Goal: Task Accomplishment & Management: Use online tool/utility

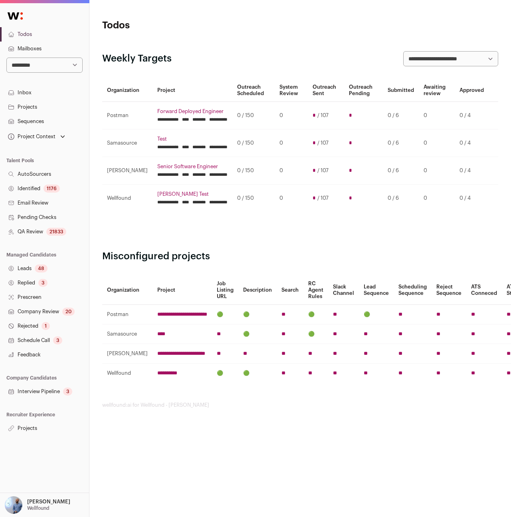
click at [51, 61] on select "**********" at bounding box center [44, 65] width 76 height 15
select select "**"
click at [6, 58] on select "**********" at bounding box center [44, 65] width 76 height 15
click at [23, 105] on link "Projects" at bounding box center [44, 107] width 89 height 14
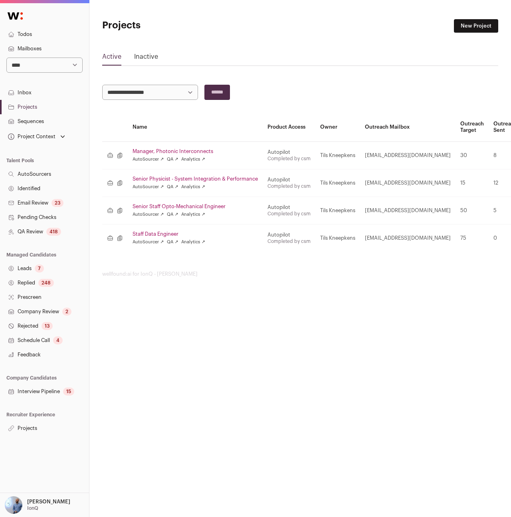
click at [161, 153] on link "Manager, Photonic Interconnects" at bounding box center [195, 151] width 125 height 6
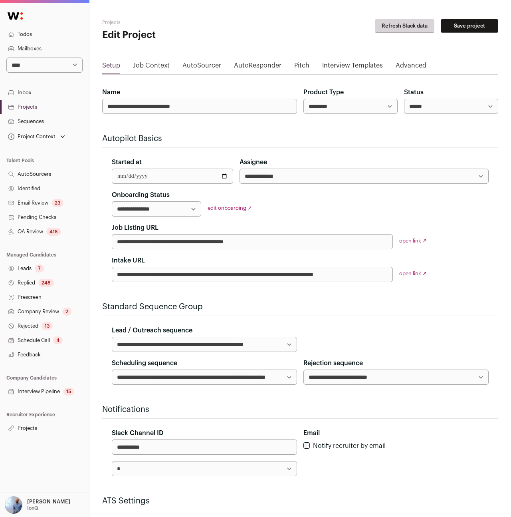
scroll to position [87, 0]
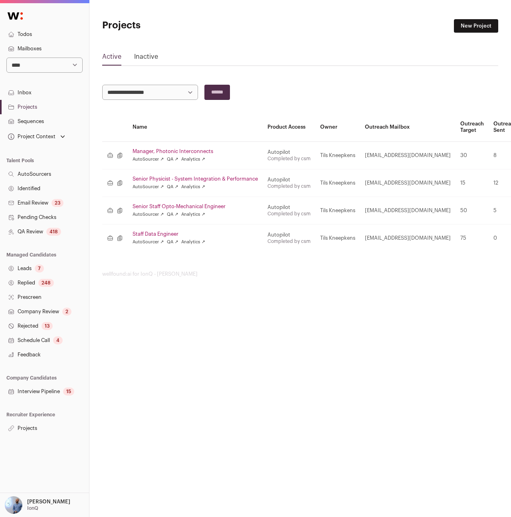
click at [185, 176] on link "Senior Physicist - System Integration & Performance" at bounding box center [195, 179] width 125 height 6
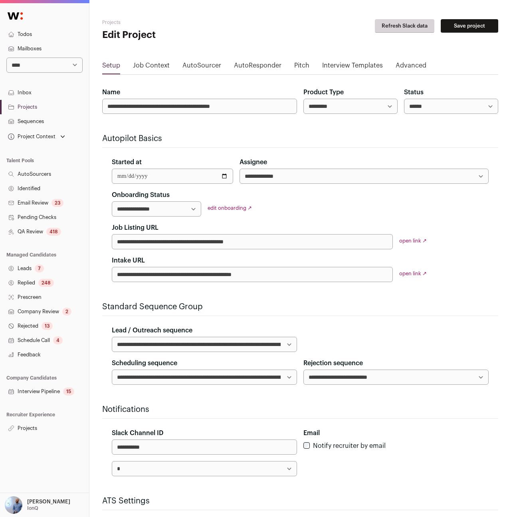
scroll to position [87, 0]
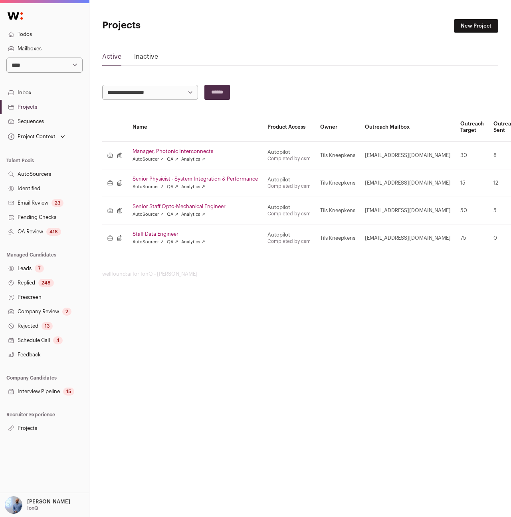
click at [33, 335] on link "Schedule Call 4" at bounding box center [44, 340] width 89 height 14
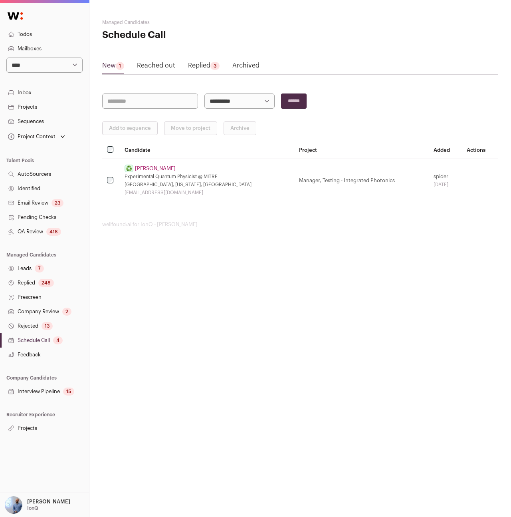
click at [156, 173] on td "♻️ Candidate was reused, click here to see original candidate. Andrew Greenspon…" at bounding box center [207, 181] width 175 height 44
click at [151, 170] on link "Andrew Greenspon" at bounding box center [155, 168] width 41 height 6
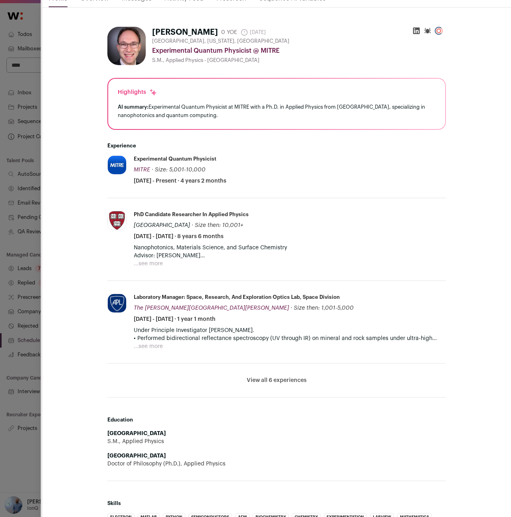
scroll to position [37, 0]
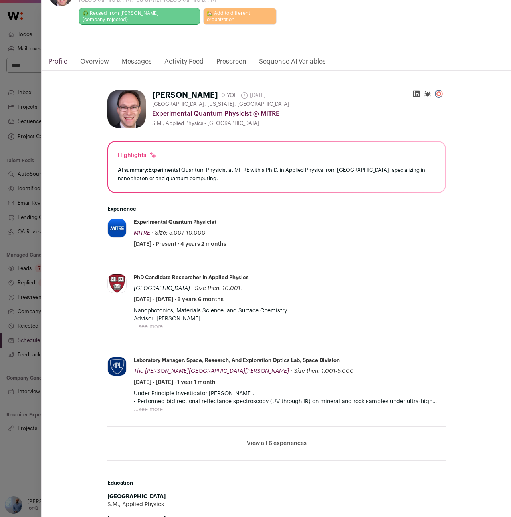
click at [95, 64] on link "Overview" at bounding box center [94, 64] width 29 height 14
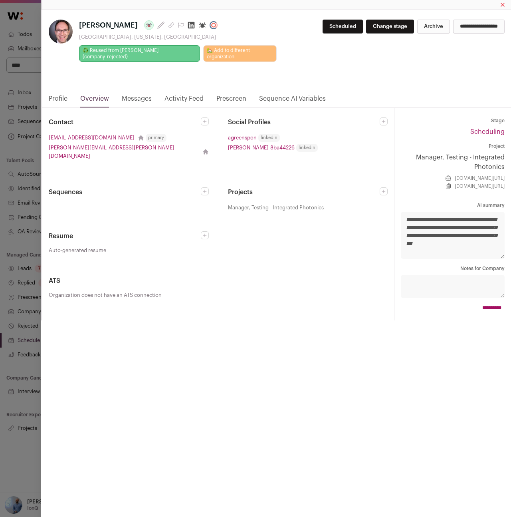
scroll to position [0, 0]
click at [7, 268] on div "Andrew Greenspon Last update: 10 days ago Cambridge, Massachusetts, United Stat…" at bounding box center [255, 258] width 511 height 517
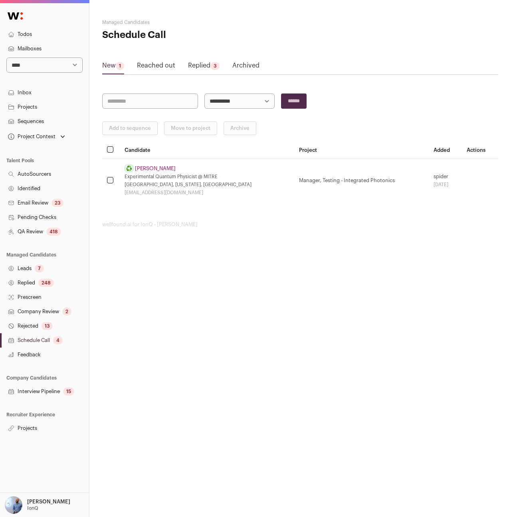
click at [29, 428] on link "Projects" at bounding box center [44, 428] width 89 height 14
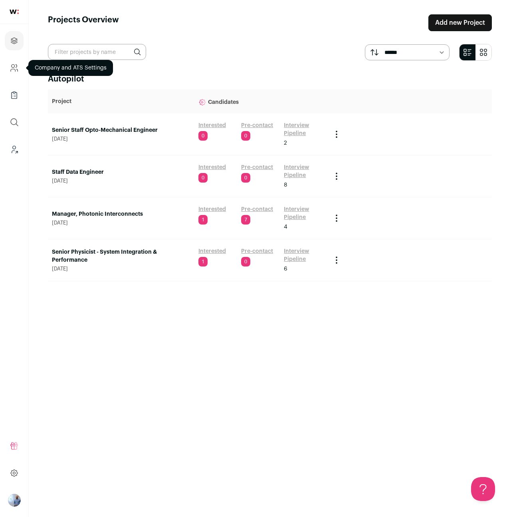
click at [14, 66] on icon "Company and ATS Settings" at bounding box center [13, 65] width 3 height 3
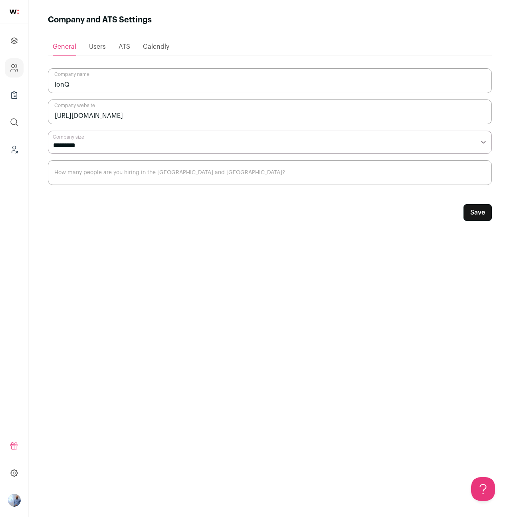
click at [126, 48] on span "ATS" at bounding box center [125, 47] width 12 height 6
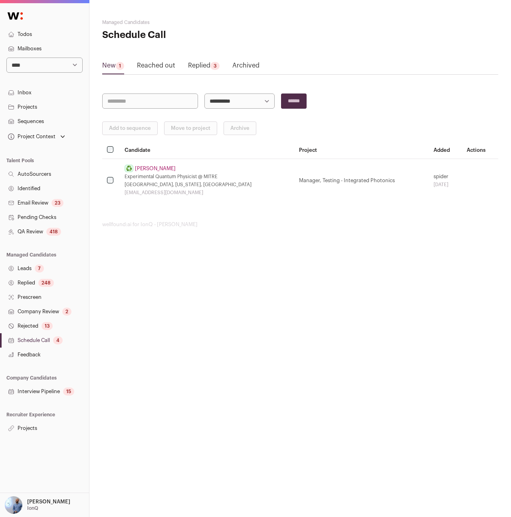
click at [31, 505] on p "IonQ" at bounding box center [32, 508] width 11 height 6
click at [30, 418] on link "Organization" at bounding box center [54, 422] width 88 height 18
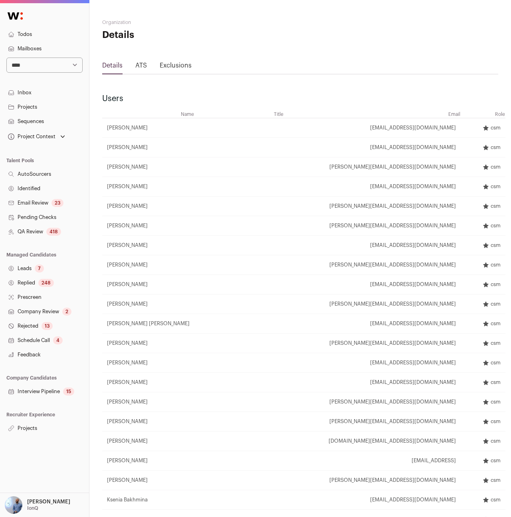
click at [144, 62] on div "ATS" at bounding box center [141, 67] width 12 height 13
click at [138, 67] on link "ATS" at bounding box center [141, 65] width 12 height 6
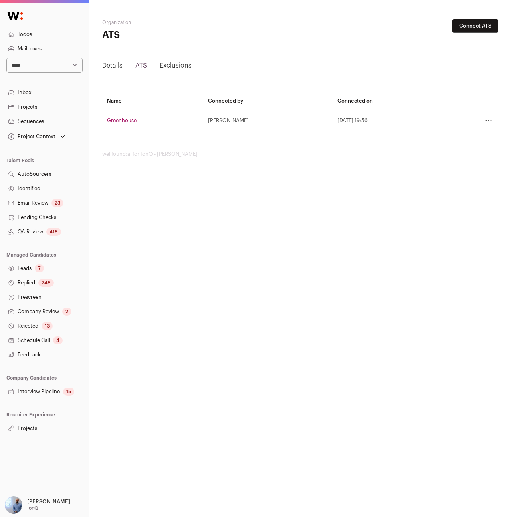
click at [40, 310] on link "Company Review 2" at bounding box center [44, 311] width 89 height 14
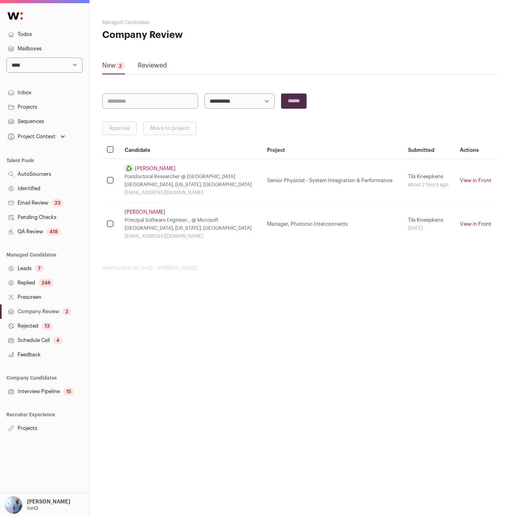
click at [50, 326] on div "13" at bounding box center [47, 326] width 11 height 8
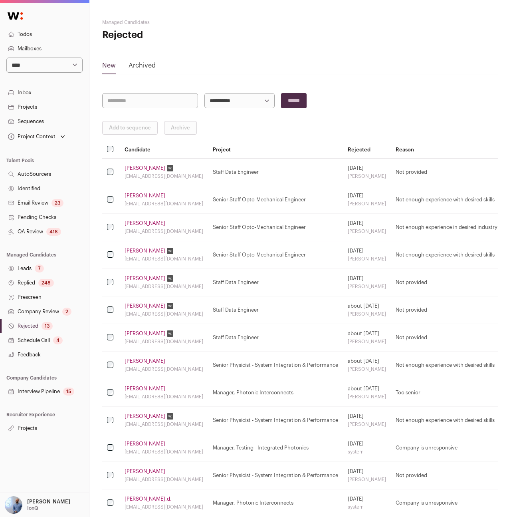
click at [44, 341] on link "Schedule Call 4" at bounding box center [44, 340] width 89 height 14
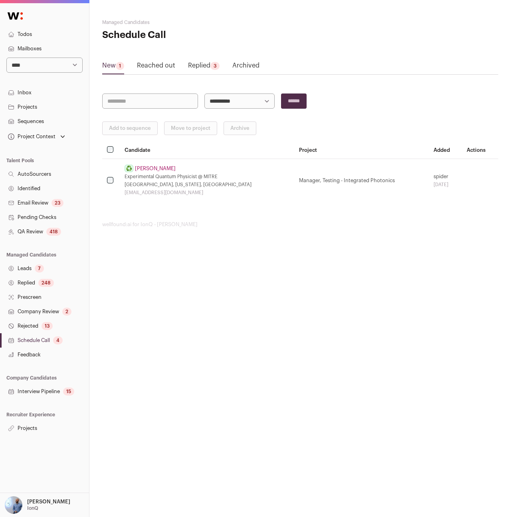
click at [163, 169] on link "Andrew Greenspon" at bounding box center [155, 168] width 41 height 6
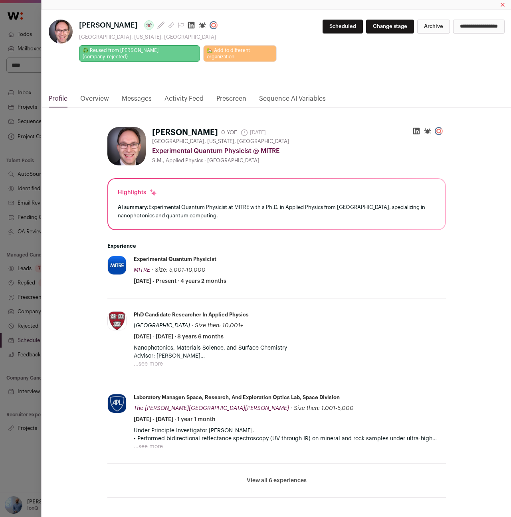
click at [96, 98] on link "Overview" at bounding box center [94, 101] width 29 height 14
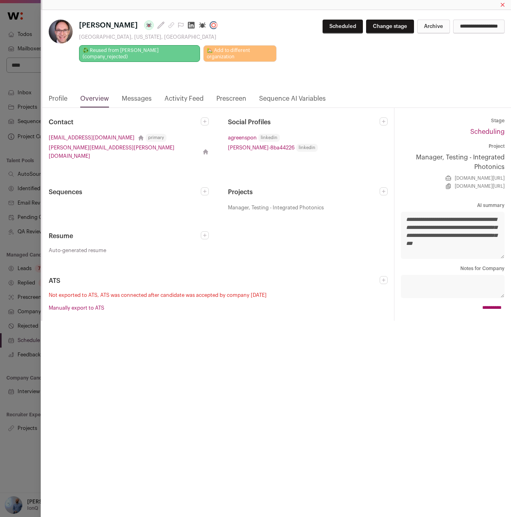
click at [6, 196] on div "Andrew Greenspon Last update: 10 days ago Cambridge, Massachusetts, United Stat…" at bounding box center [255, 258] width 511 height 517
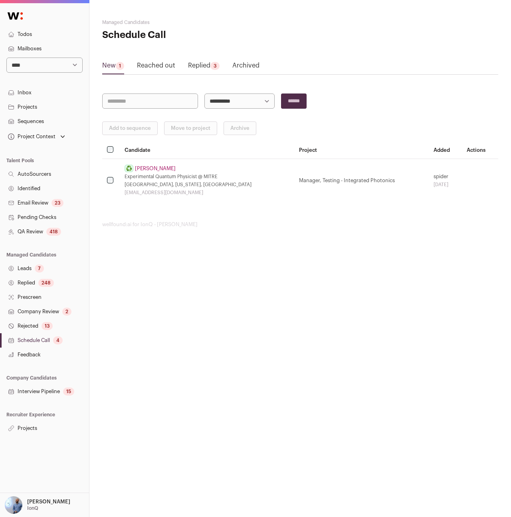
click at [34, 387] on link "Interview Pipeline 15" at bounding box center [44, 391] width 89 height 14
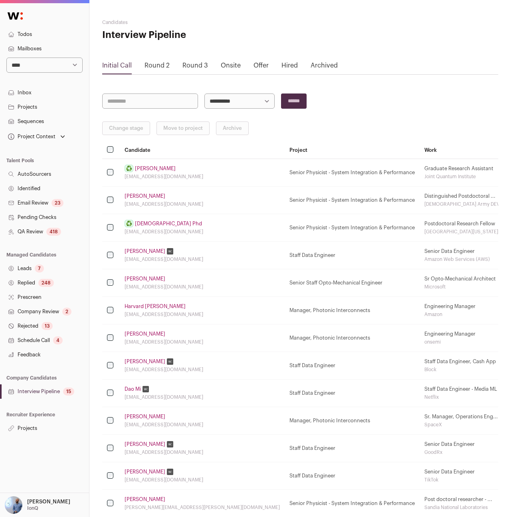
click at [142, 168] on link "Anton Than" at bounding box center [155, 168] width 41 height 6
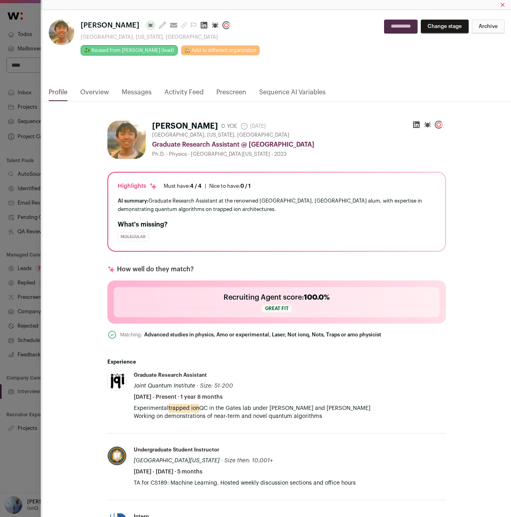
click at [98, 93] on link "Overview" at bounding box center [94, 94] width 29 height 14
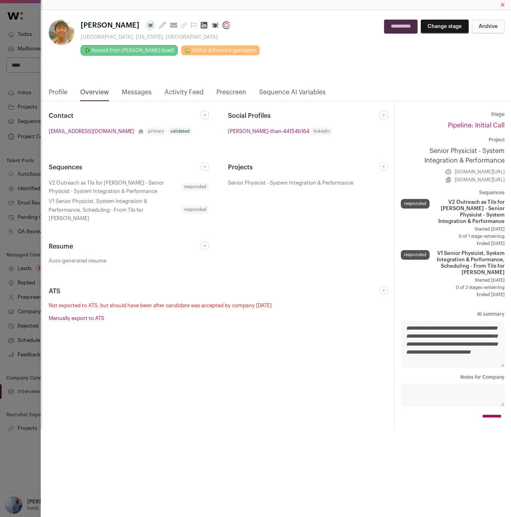
click at [24, 147] on div "Anton Than Last update: 19 days ago View most recent conversation in Front Coll…" at bounding box center [255, 258] width 511 height 517
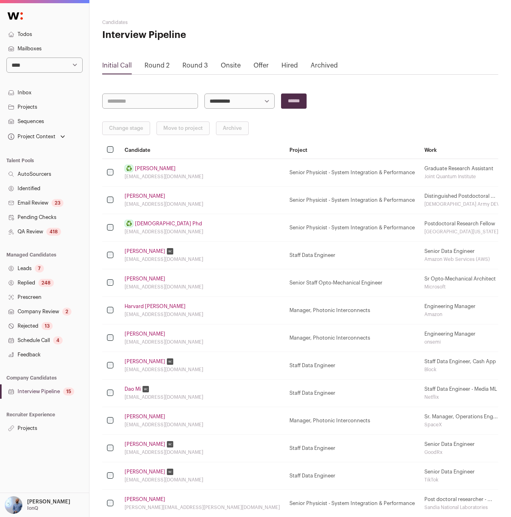
click at [135, 193] on link "Peter Elgee" at bounding box center [145, 196] width 41 height 6
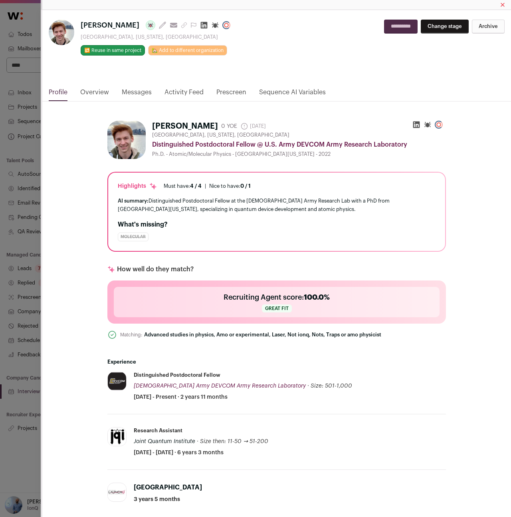
click at [89, 93] on link "Overview" at bounding box center [94, 94] width 29 height 14
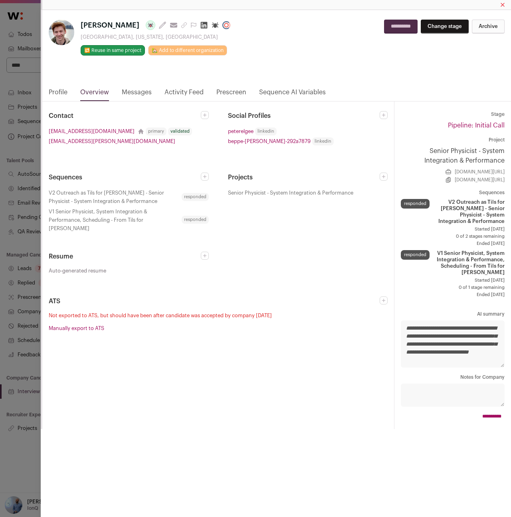
click at [16, 188] on div "Peter Elgee Last update: 4 days ago View most recent conversation in Front Hyat…" at bounding box center [255, 258] width 511 height 517
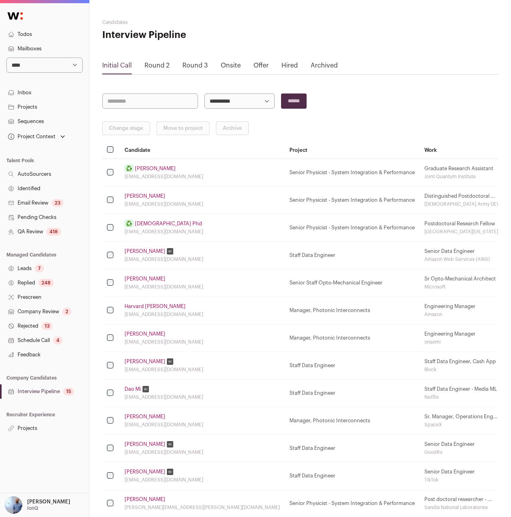
scroll to position [100, 0]
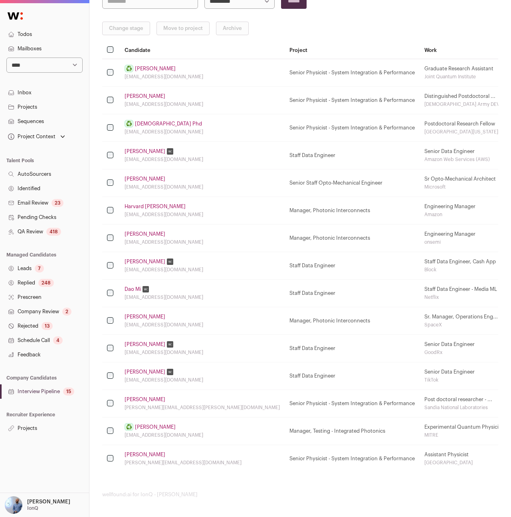
click at [155, 399] on link "Coleman Cariker" at bounding box center [145, 399] width 41 height 6
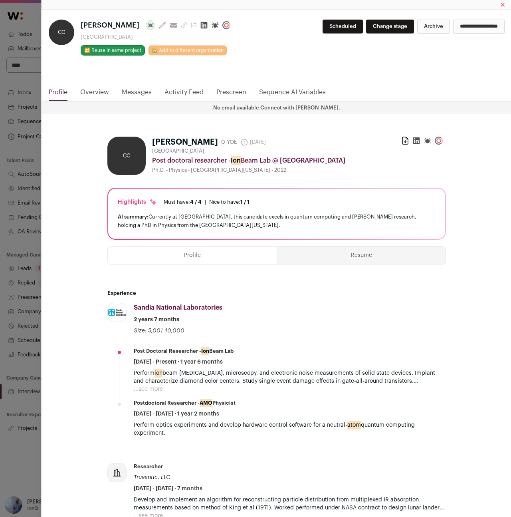
click at [89, 88] on link "Overview" at bounding box center [94, 94] width 29 height 14
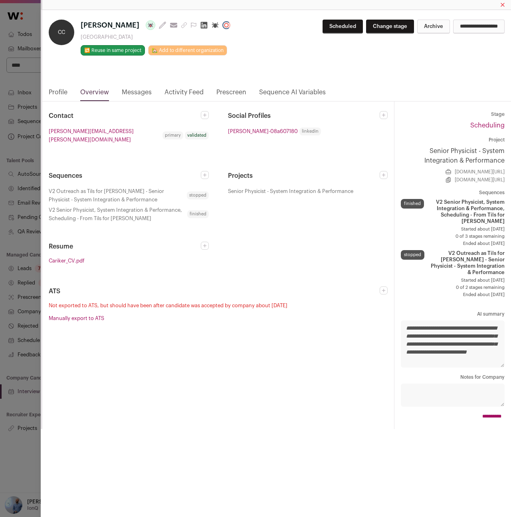
click at [22, 181] on div "CC Coleman Cariker Last update: 10 days ago View most recent conversation in Fr…" at bounding box center [255, 258] width 511 height 517
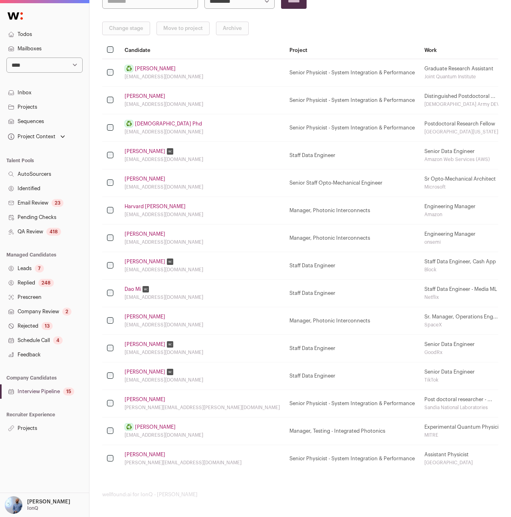
click at [144, 457] on link "Patrick Stollenwerk" at bounding box center [145, 454] width 41 height 6
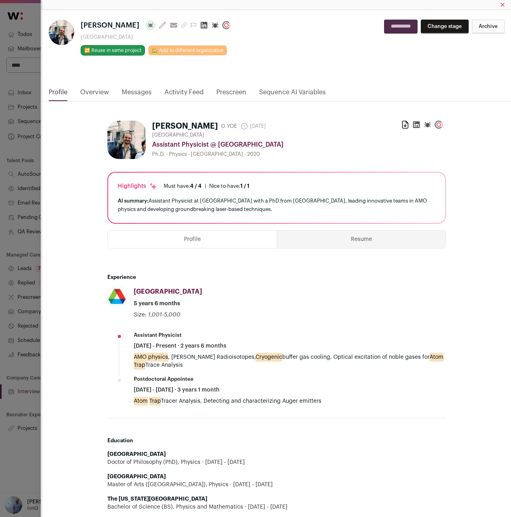
click at [95, 86] on div "**********" at bounding box center [276, 49] width 469 height 78
click at [96, 93] on link "Overview" at bounding box center [94, 94] width 29 height 14
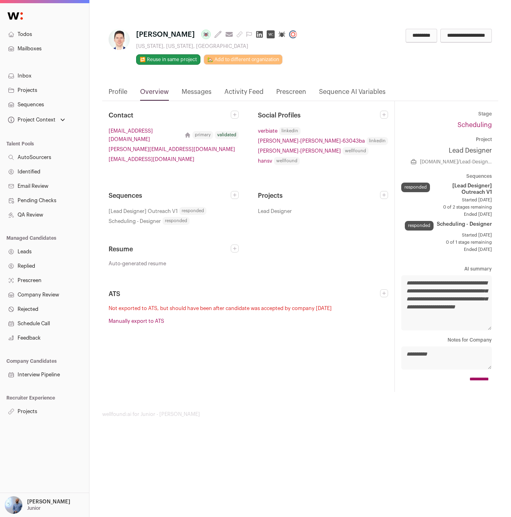
click at [146, 318] on link "Manually export to ATS" at bounding box center [137, 320] width 56 height 5
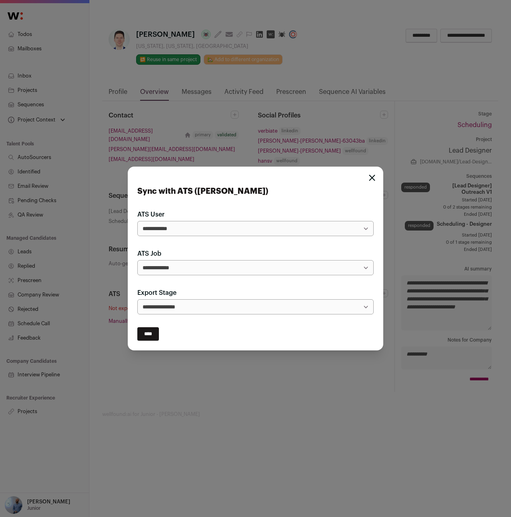
click at [225, 136] on div "**********" at bounding box center [255, 258] width 511 height 517
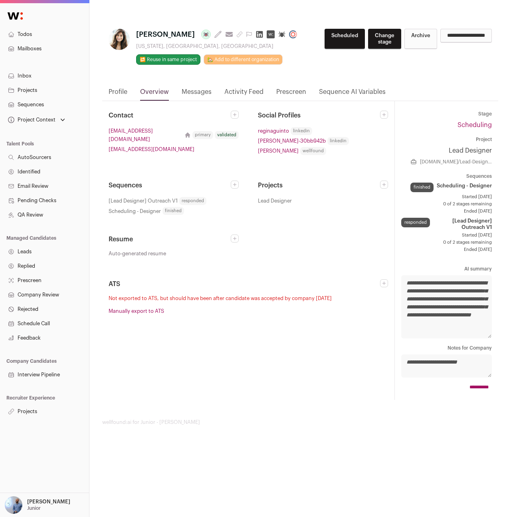
click at [39, 502] on p "[PERSON_NAME]" at bounding box center [48, 502] width 43 height 6
click at [41, 498] on div "[PERSON_NAME] Junior" at bounding box center [48, 505] width 43 height 18
click at [52, 357] on nav "Todos Mailboxes Inbox Projects Sequences Project Context Full Stack Engineer Ju…" at bounding box center [44, 212] width 89 height 414
click at [30, 412] on link "Projects" at bounding box center [44, 411] width 89 height 14
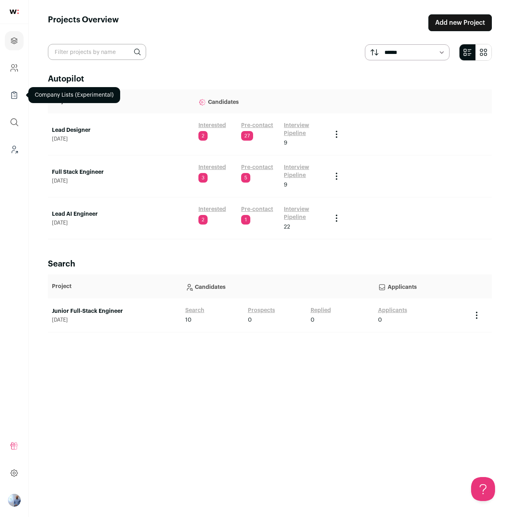
click at [16, 96] on icon "Company Lists" at bounding box center [14, 95] width 9 height 10
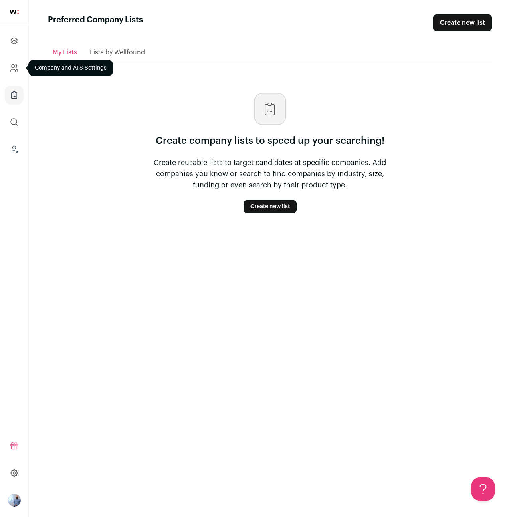
click at [15, 60] on link "Company and ATS Settings" at bounding box center [14, 67] width 19 height 19
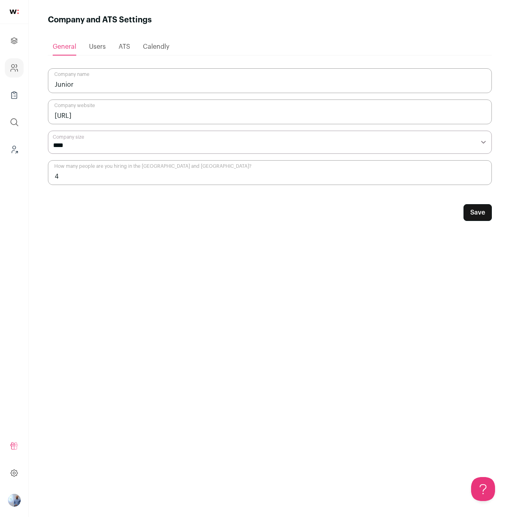
click at [126, 48] on span "ATS" at bounding box center [125, 47] width 12 height 6
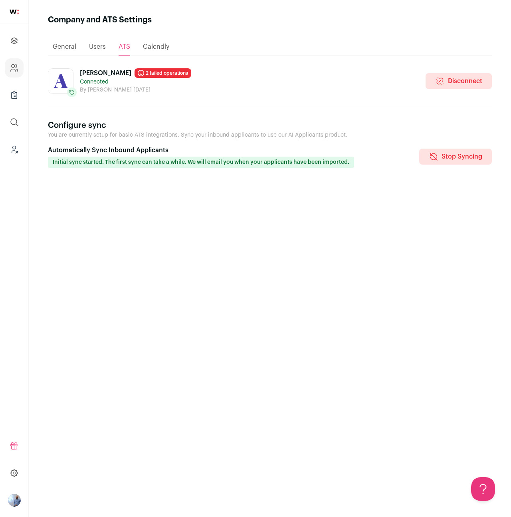
click at [135, 76] on link "2 failed operations" at bounding box center [163, 73] width 57 height 10
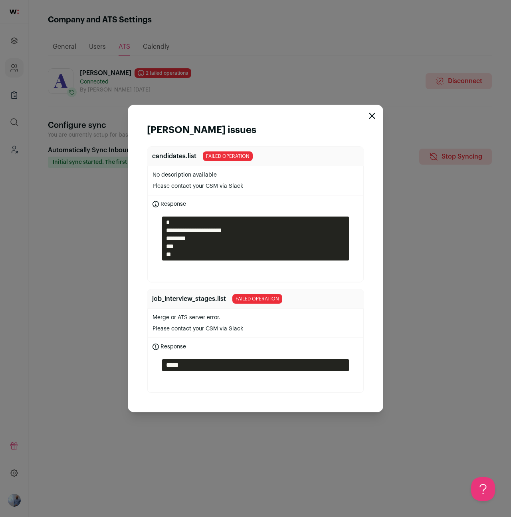
click at [459, 260] on div "**********" at bounding box center [255, 258] width 511 height 517
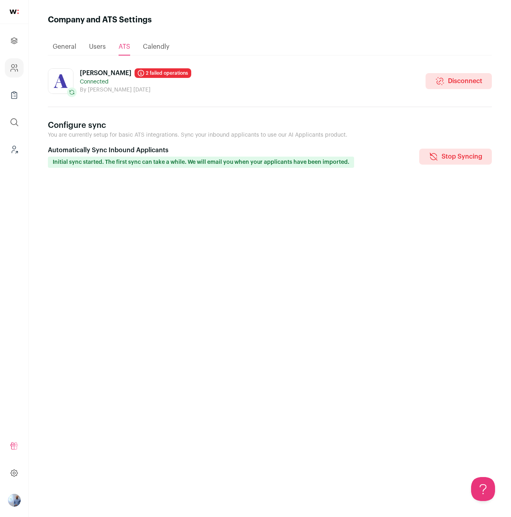
click at [380, 256] on div "Ashby 2 failed operations Connected By Nicholas Moschopoulos 14 days ago Discon…" at bounding box center [270, 285] width 444 height 434
click at [18, 95] on icon "Company Lists" at bounding box center [14, 95] width 9 height 10
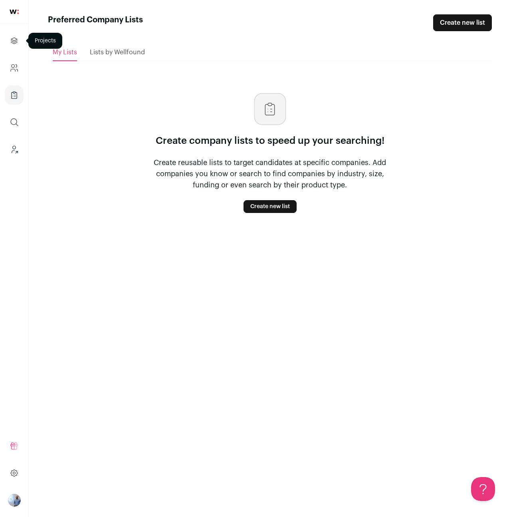
click at [20, 42] on link "Projects" at bounding box center [14, 40] width 19 height 19
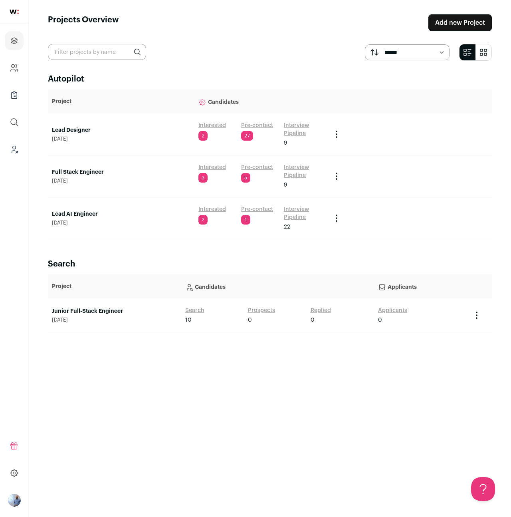
click at [14, 494] on img "Open dropdown" at bounding box center [14, 500] width 13 height 13
click at [17, 144] on link "Leads (Backoffice)" at bounding box center [14, 149] width 19 height 19
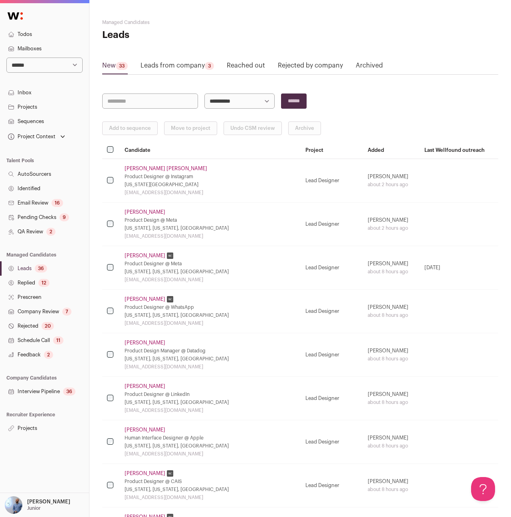
click at [27, 349] on link "Feedback 2" at bounding box center [44, 355] width 89 height 14
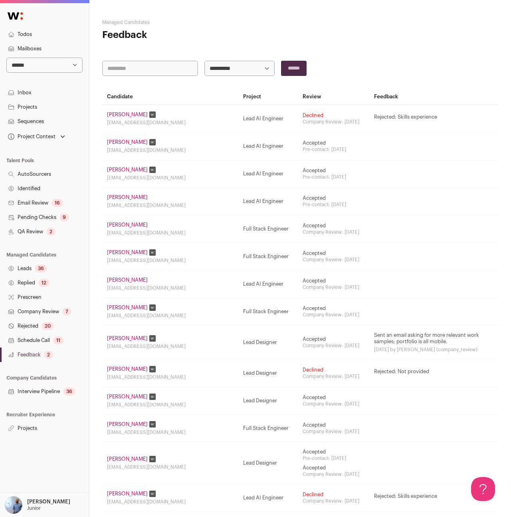
click at [37, 107] on link "Projects" at bounding box center [44, 107] width 89 height 14
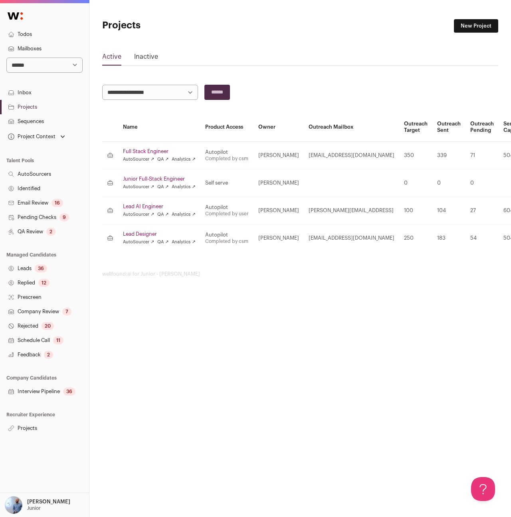
click at [135, 233] on link "Lead Designer" at bounding box center [159, 234] width 73 height 6
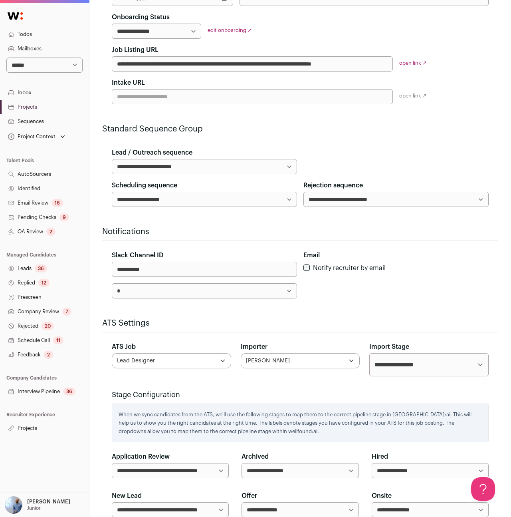
scroll to position [168, 0]
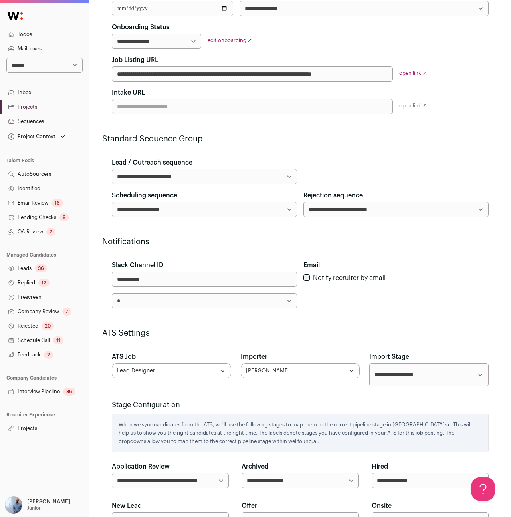
click at [27, 506] on p "Junior" at bounding box center [34, 508] width 14 height 6
click at [33, 487] on link "Admin" at bounding box center [54, 483] width 88 height 18
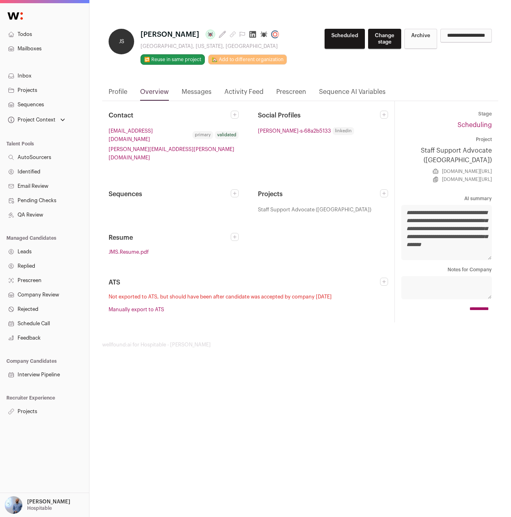
click at [155, 307] on link "Manually export to ATS" at bounding box center [137, 309] width 56 height 5
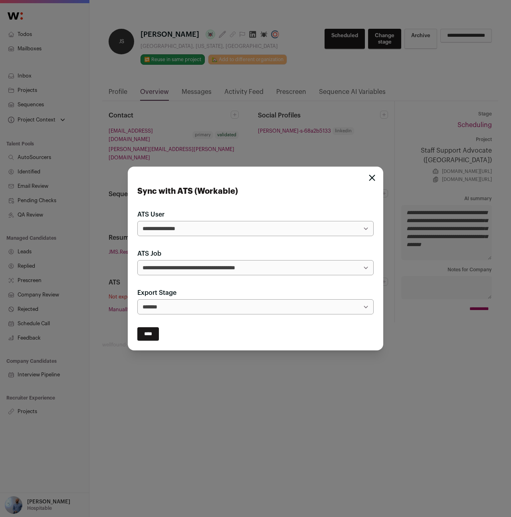
click at [152, 334] on input "****" at bounding box center [148, 334] width 22 height 14
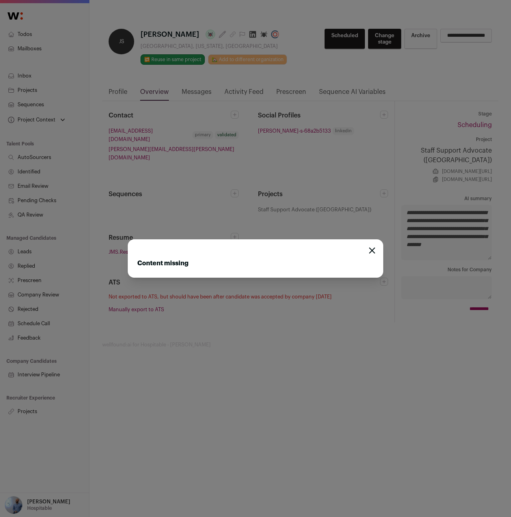
click at [190, 318] on div "Content missing" at bounding box center [255, 258] width 511 height 517
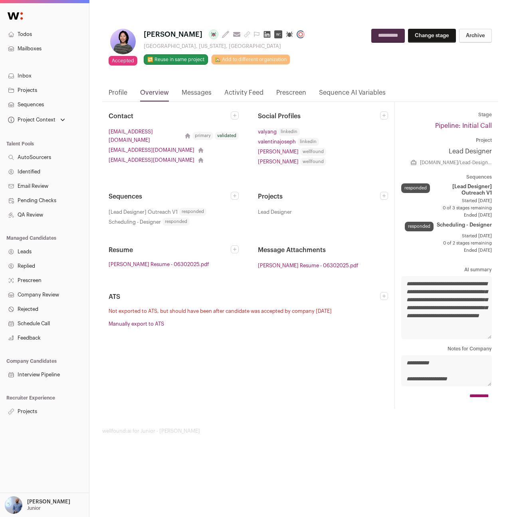
click at [251, 340] on div "Contact [EMAIL_ADDRESS][DOMAIN_NAME] primary validated [EMAIL_ADDRESS][DOMAIN_N…" at bounding box center [248, 255] width 292 height 307
click at [28, 408] on link "Projects" at bounding box center [44, 411] width 89 height 14
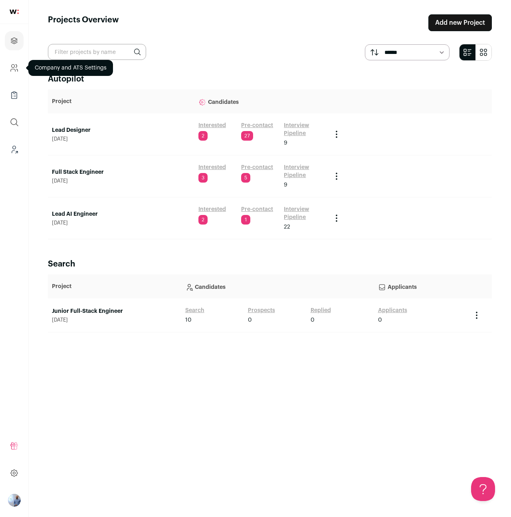
click at [13, 74] on link "Company and ATS Settings" at bounding box center [14, 67] width 19 height 19
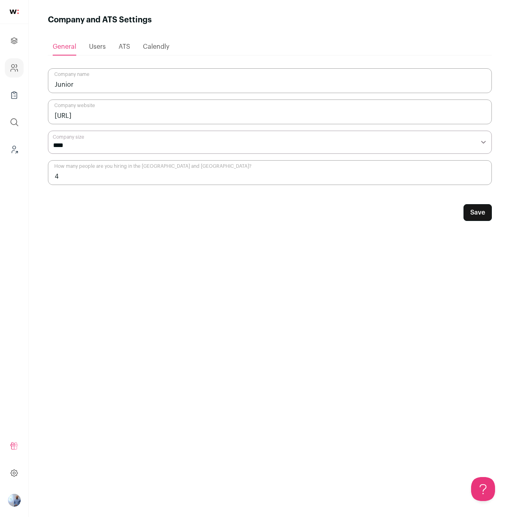
click at [126, 49] on span "ATS" at bounding box center [125, 47] width 12 height 6
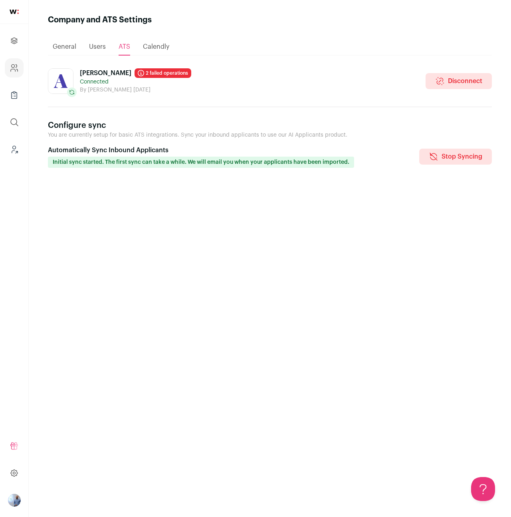
click at [136, 70] on link "2 failed operations" at bounding box center [163, 73] width 57 height 10
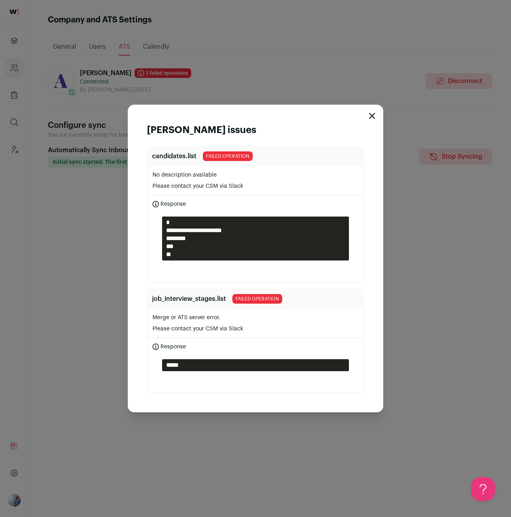
click at [95, 255] on div "**********" at bounding box center [255, 258] width 511 height 517
